Goal: Find specific page/section: Find specific page/section

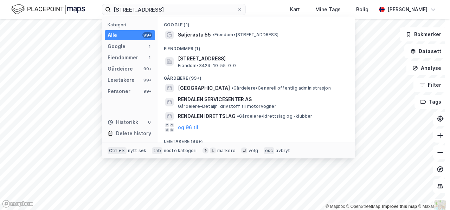
scroll to position [3, 0]
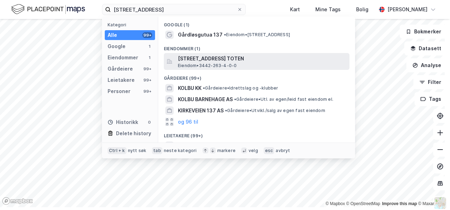
type input "[STREET_ADDRESS]"
click at [197, 61] on span "[STREET_ADDRESS] TOTEN" at bounding box center [262, 59] width 169 height 8
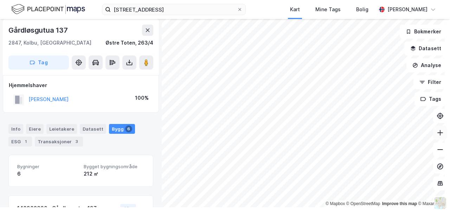
click at [440, 135] on icon at bounding box center [440, 133] width 1 height 6
